Goal: Information Seeking & Learning: Learn about a topic

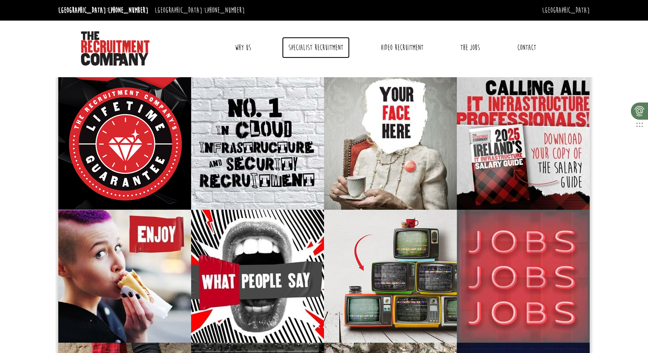
click at [323, 53] on link "Specialist Recruitment" at bounding box center [316, 47] width 68 height 21
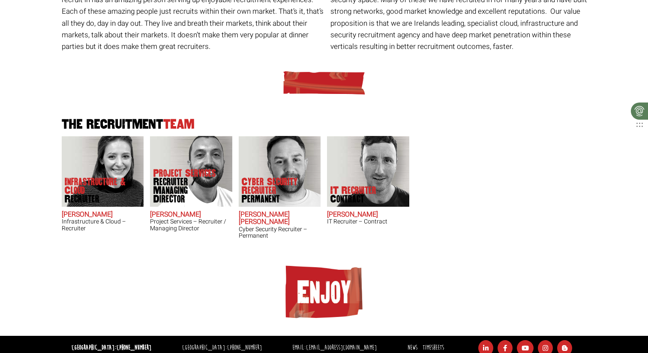
scroll to position [173, 0]
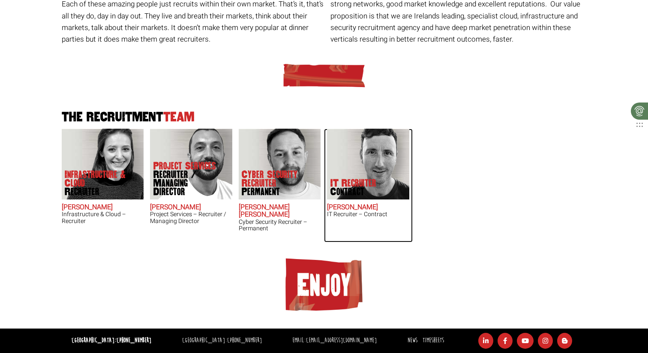
click at [366, 160] on img at bounding box center [368, 164] width 82 height 71
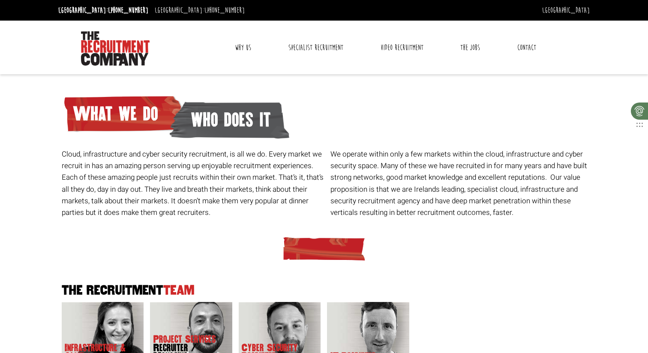
scroll to position [173, 0]
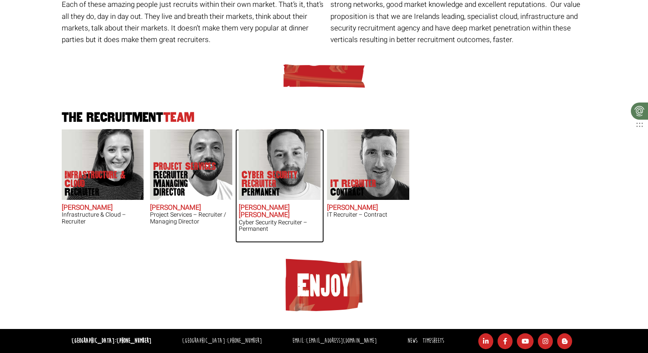
click at [281, 153] on img at bounding box center [279, 164] width 82 height 71
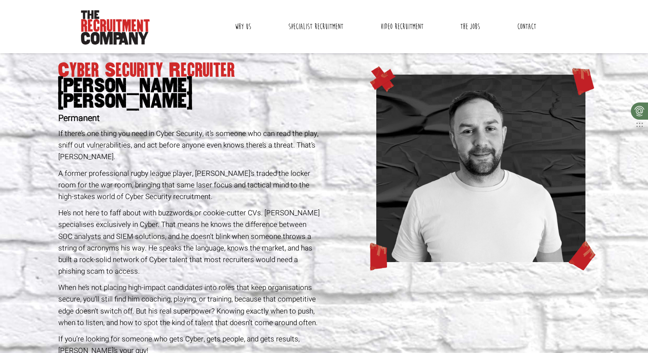
scroll to position [21, 0]
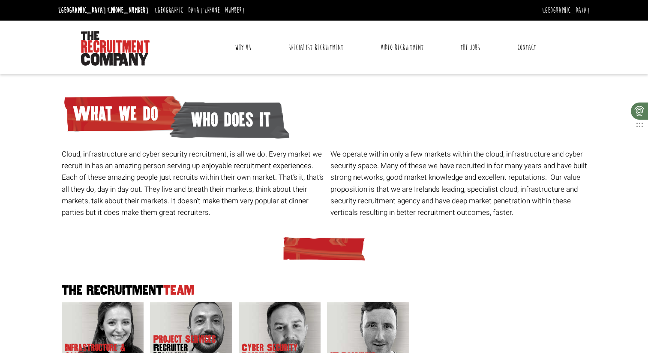
scroll to position [172, 0]
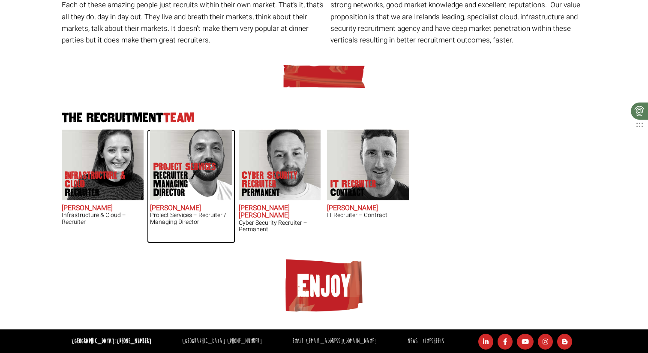
click at [169, 153] on img at bounding box center [191, 164] width 82 height 71
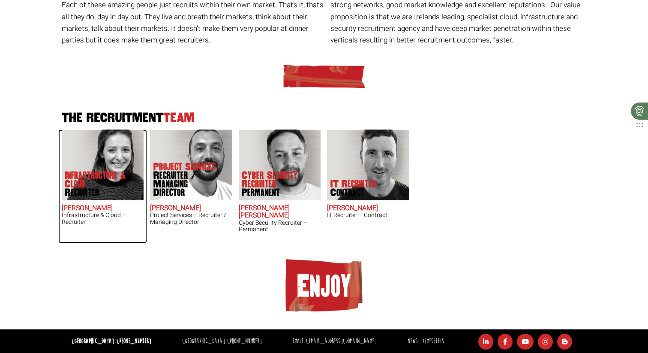
click at [108, 163] on img at bounding box center [102, 164] width 82 height 71
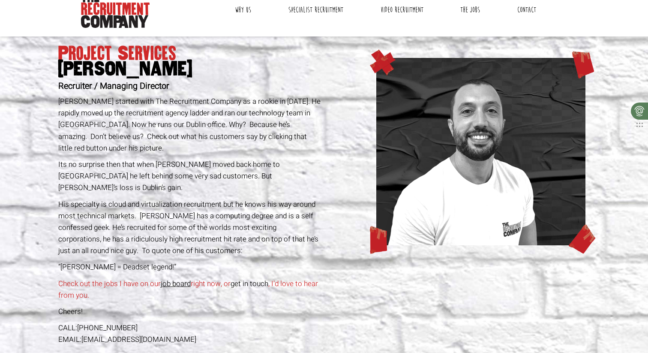
scroll to position [43, 0]
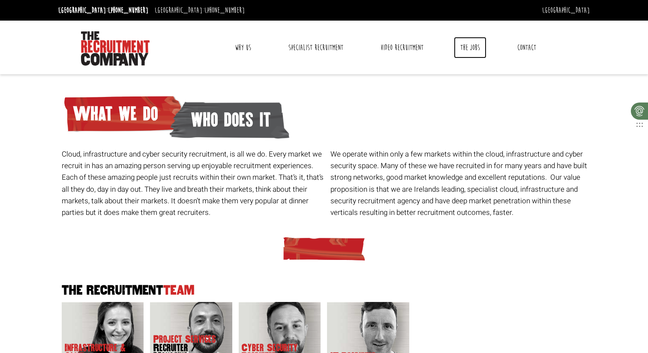
click at [464, 48] on link "The Jobs" at bounding box center [470, 47] width 33 height 21
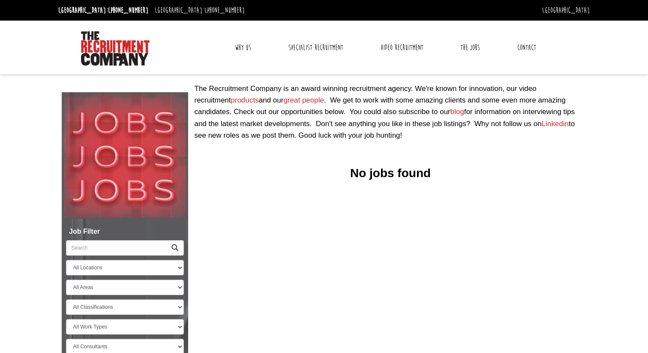
select select "[GEOGRAPHIC_DATA]"
